Goal: Task Accomplishment & Management: Manage account settings

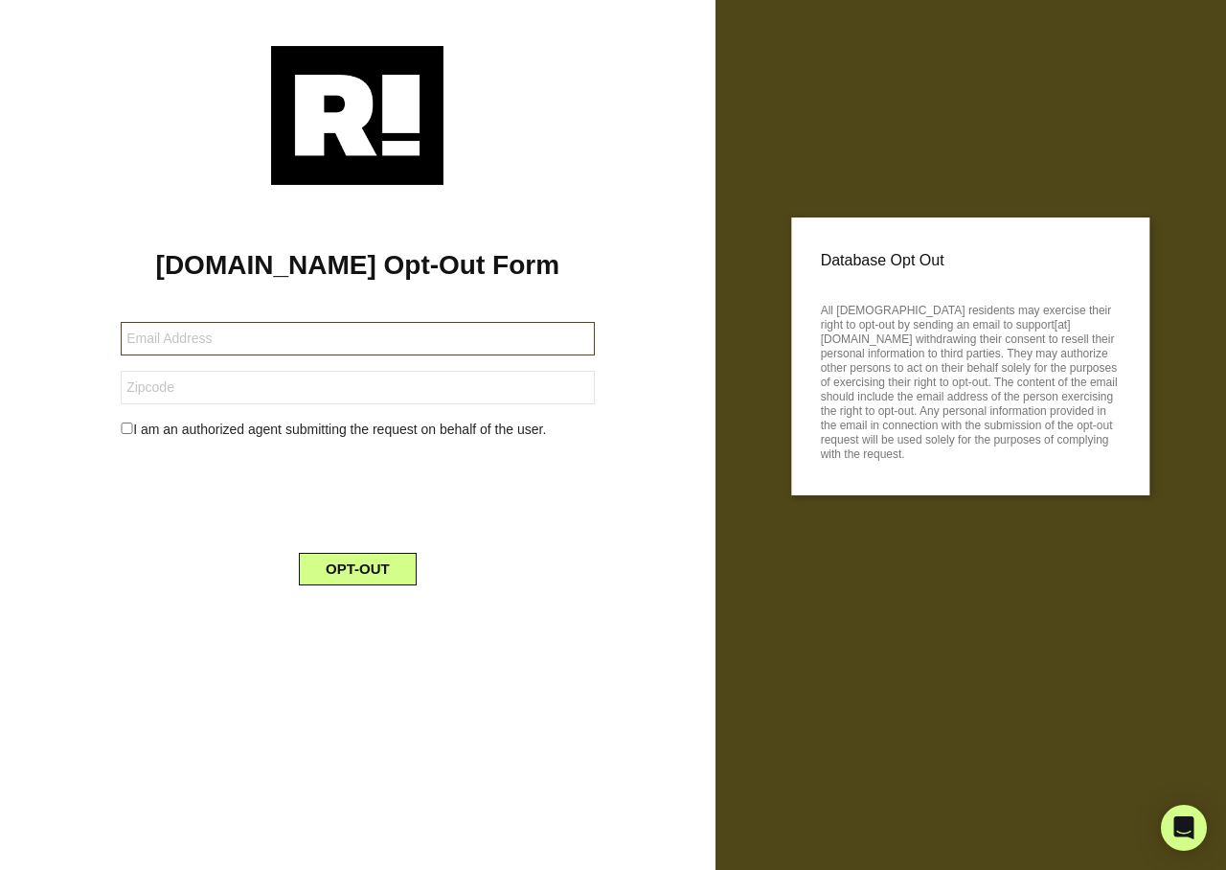
type input "ja73loud@yahoo.com"
type input "30064"
type input "[EMAIL_ADDRESS][DOMAIN_NAME]"
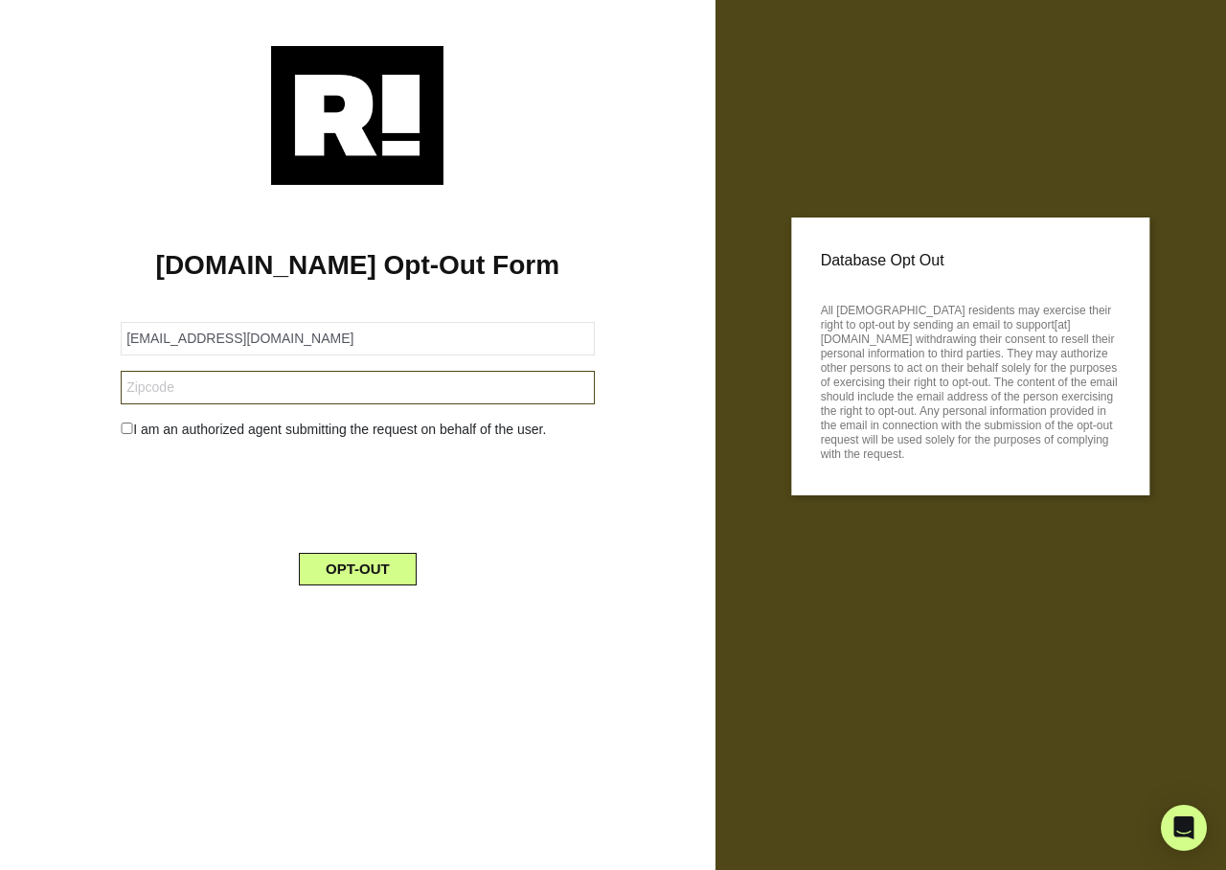
type input "79510"
